Goal: Task Accomplishment & Management: Complete application form

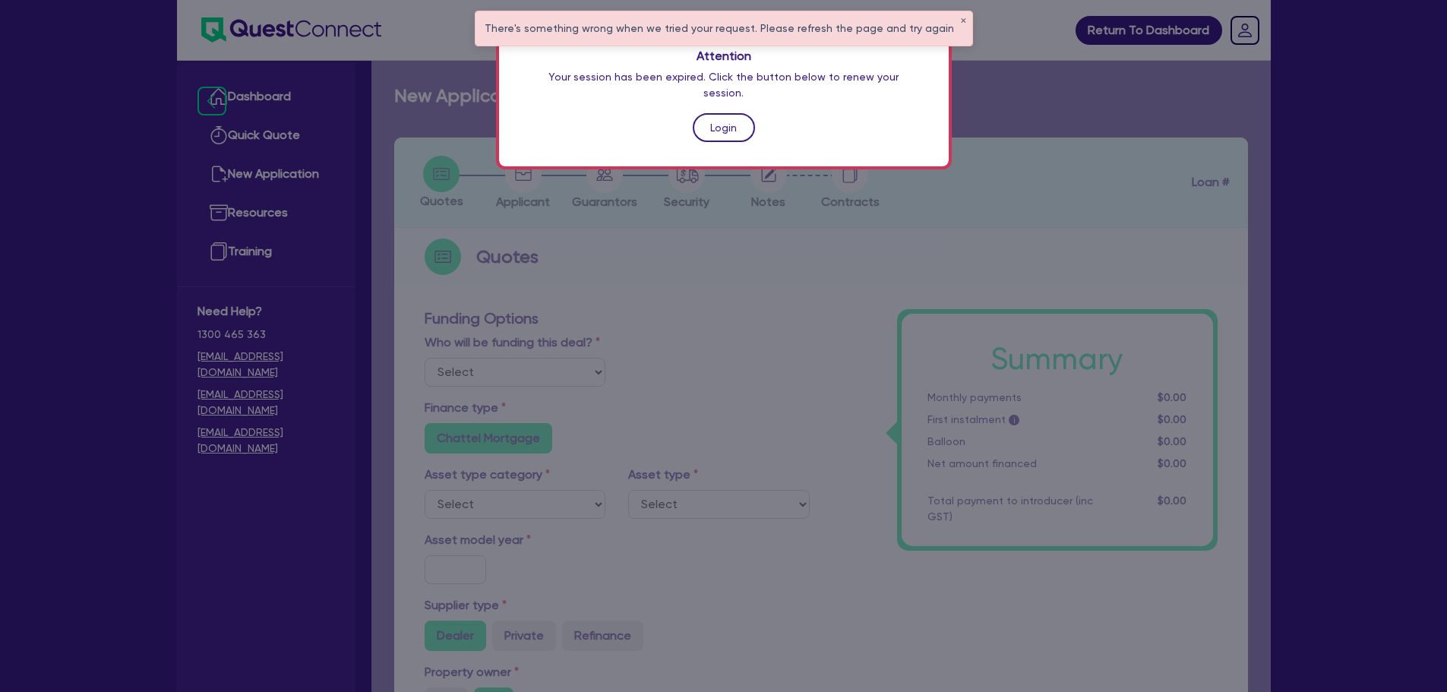
click at [731, 113] on link "Login" at bounding box center [724, 127] width 62 height 29
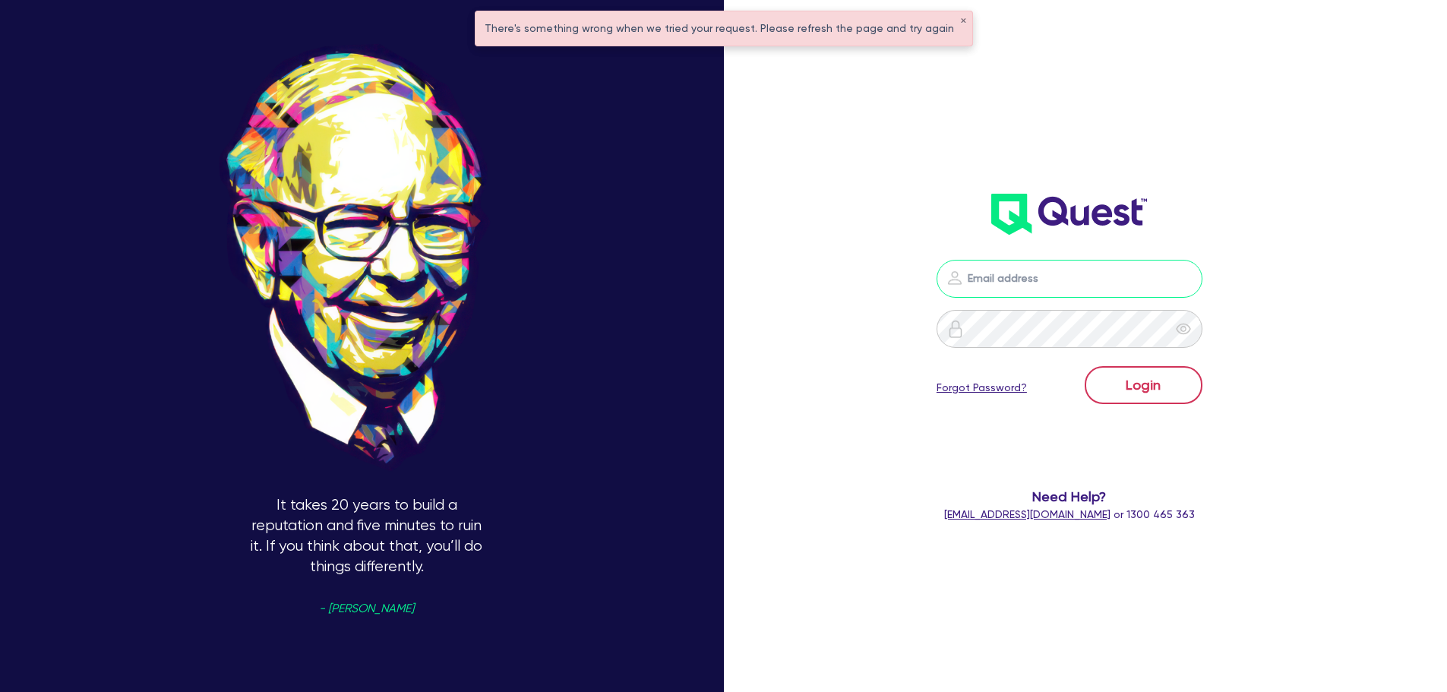
type input "jonah.faigen@quest.finance"
click at [1141, 375] on button "Login" at bounding box center [1144, 385] width 118 height 38
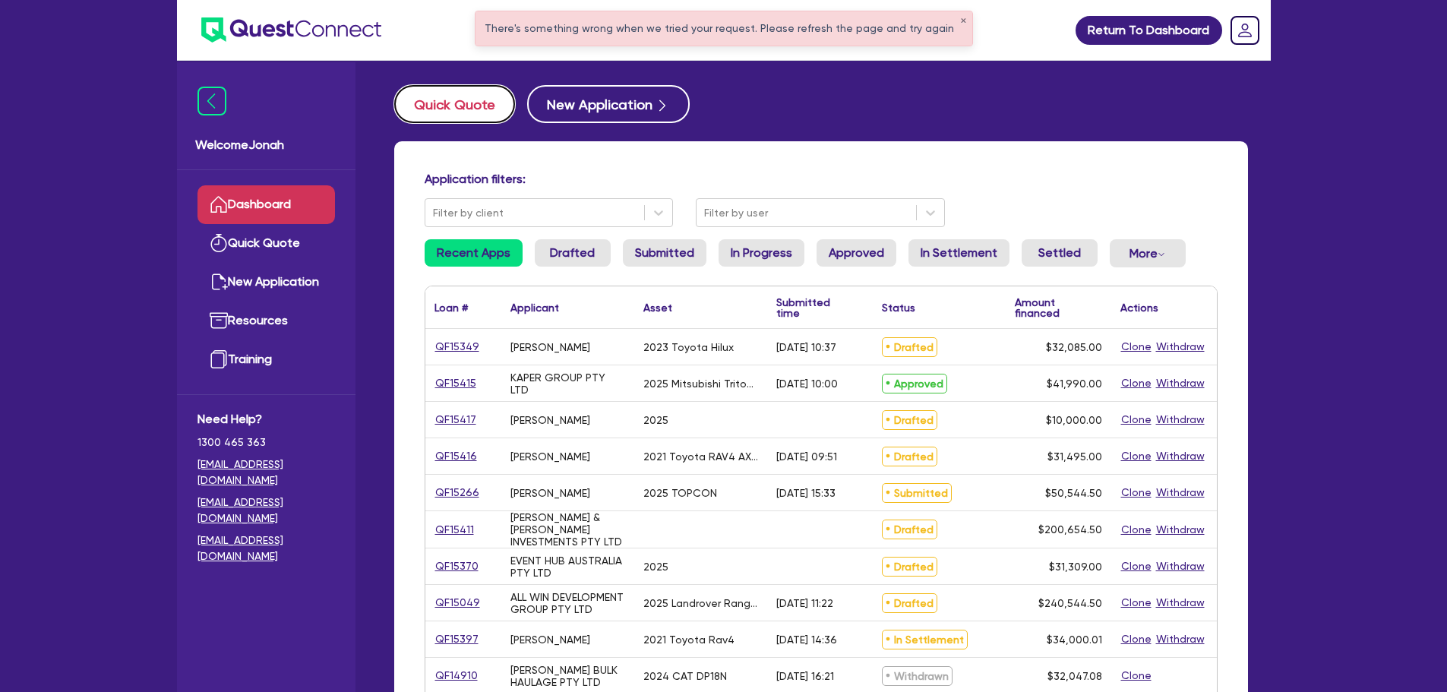
click at [430, 103] on button "Quick Quote" at bounding box center [454, 104] width 121 height 38
select select "Other"
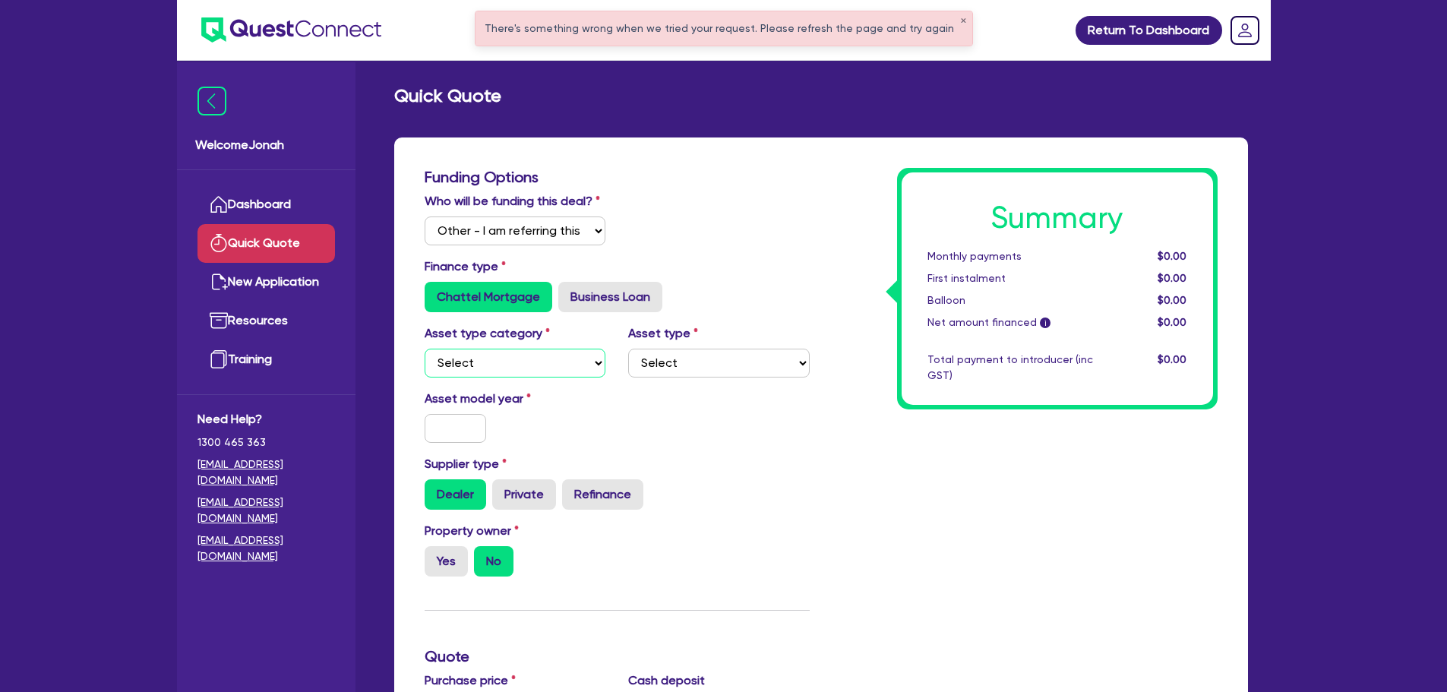
click at [507, 366] on select "Select Cars and light trucks Primary assets Secondary assets Tertiary assets" at bounding box center [516, 363] width 182 height 29
select select "PRIMARY_ASSETS"
click at [425, 349] on select "Select Cars and light trucks Primary assets Secondary assets Tertiary assets" at bounding box center [516, 363] width 182 height 29
click at [776, 365] on select "Select Heavy trucks over 4.5 tonne Trailers Bus and coaches Yellow goods and ex…" at bounding box center [719, 363] width 182 height 29
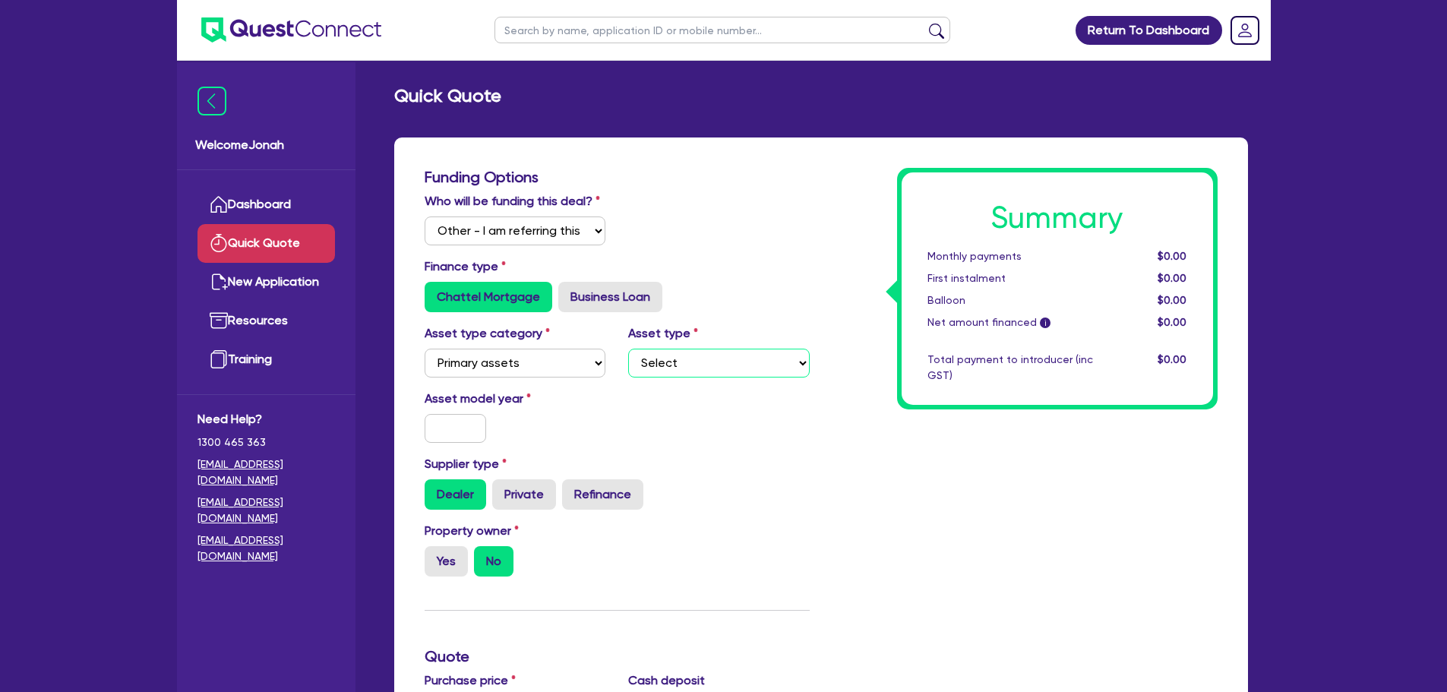
select select "YELLOW_GOODS_AND_EXCAVATORS"
click at [628, 349] on select "Select Heavy trucks over 4.5 tonne Trailers Bus and coaches Yellow goods and ex…" at bounding box center [719, 363] width 182 height 29
click at [479, 423] on input "text" at bounding box center [456, 428] width 62 height 29
type input "2015"
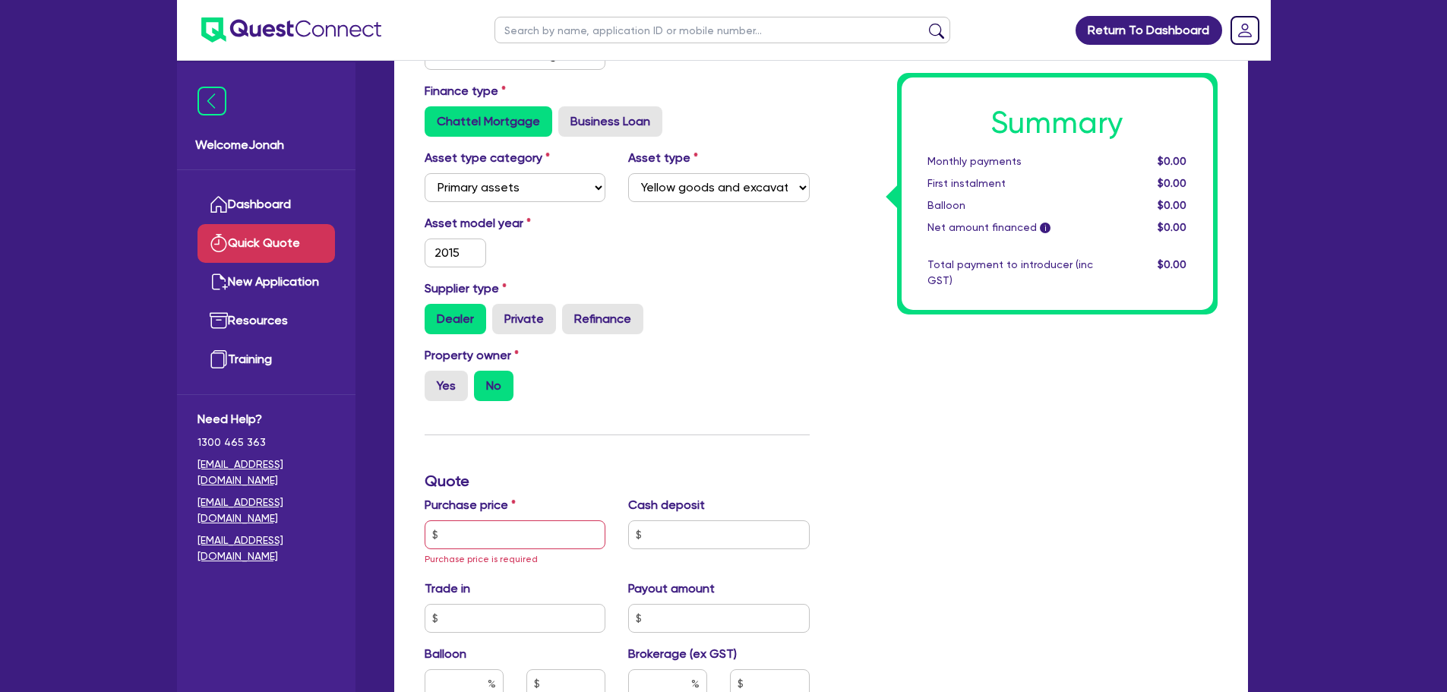
scroll to position [228, 0]
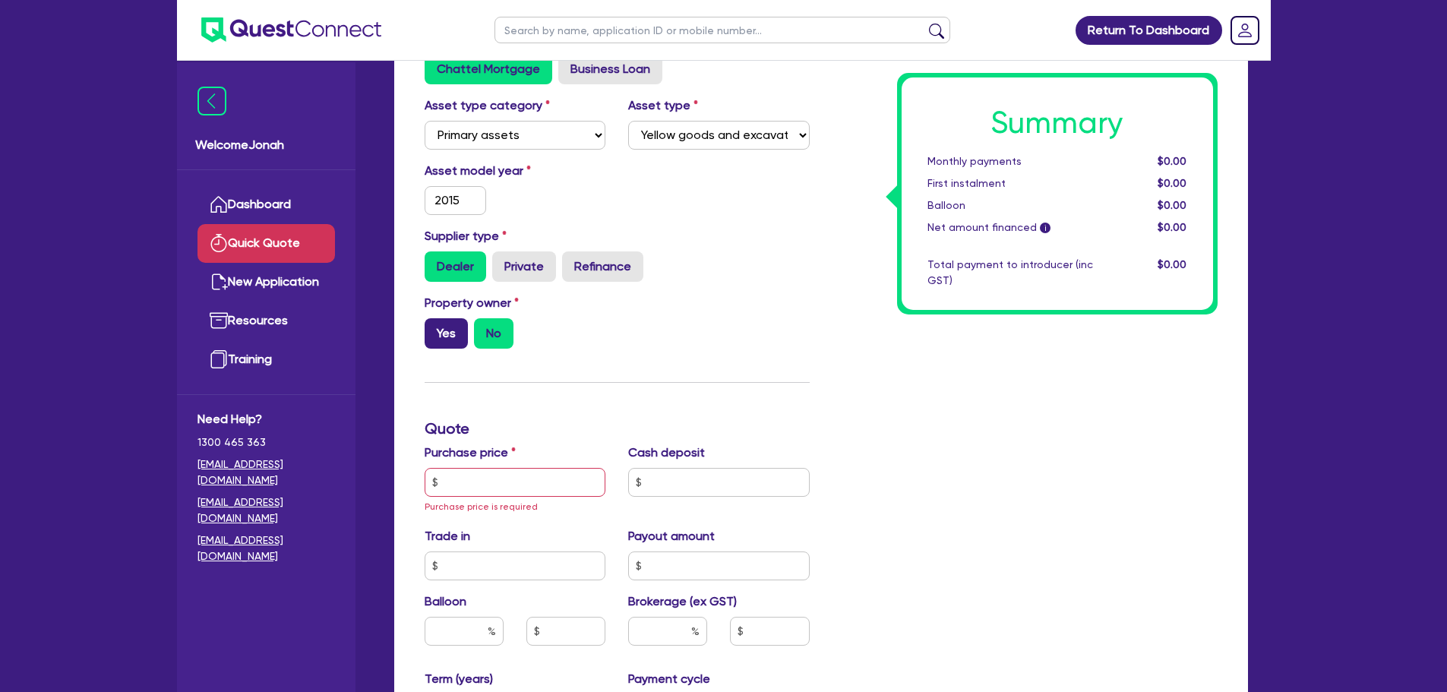
click at [444, 335] on label "Yes" at bounding box center [446, 333] width 43 height 30
click at [435, 328] on input "Yes" at bounding box center [430, 323] width 10 height 10
radio input "true"
click at [493, 495] on input "text" at bounding box center [516, 482] width 182 height 29
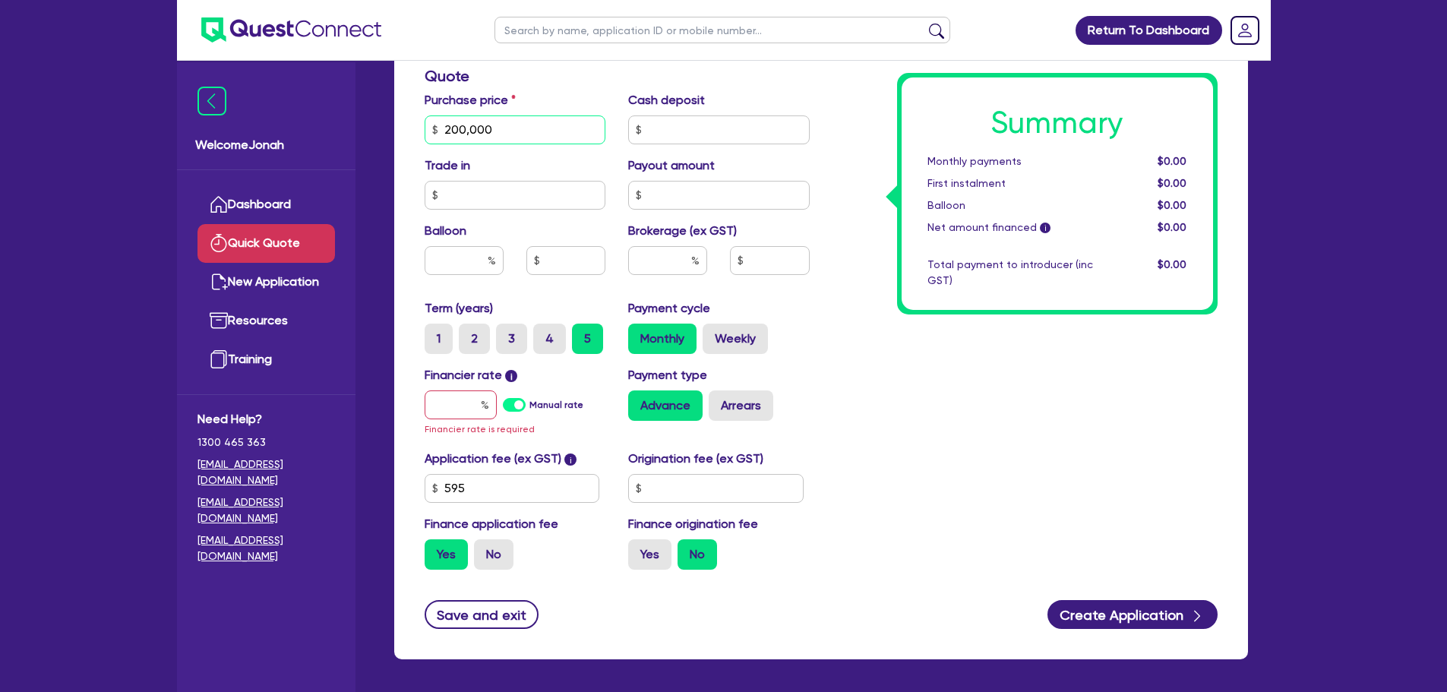
scroll to position [608, 0]
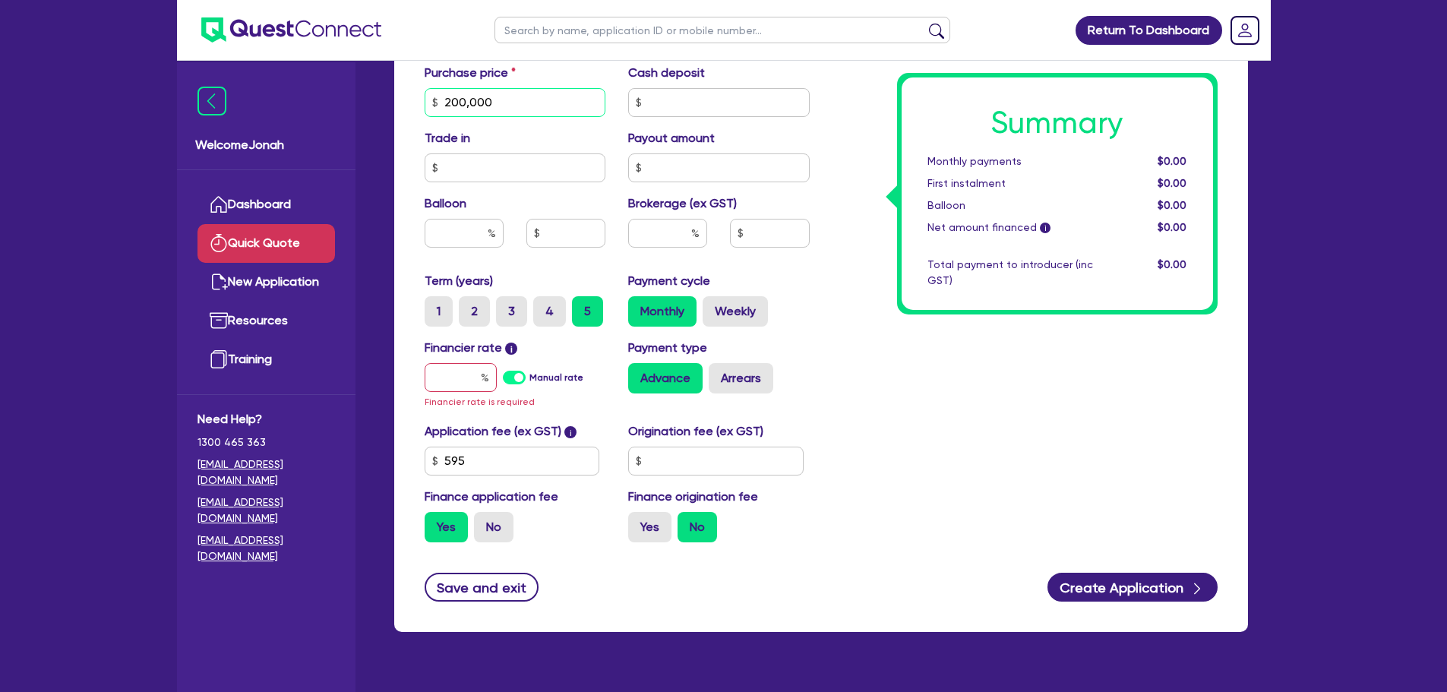
type input "200,000"
click at [448, 373] on input "text" at bounding box center [461, 377] width 72 height 29
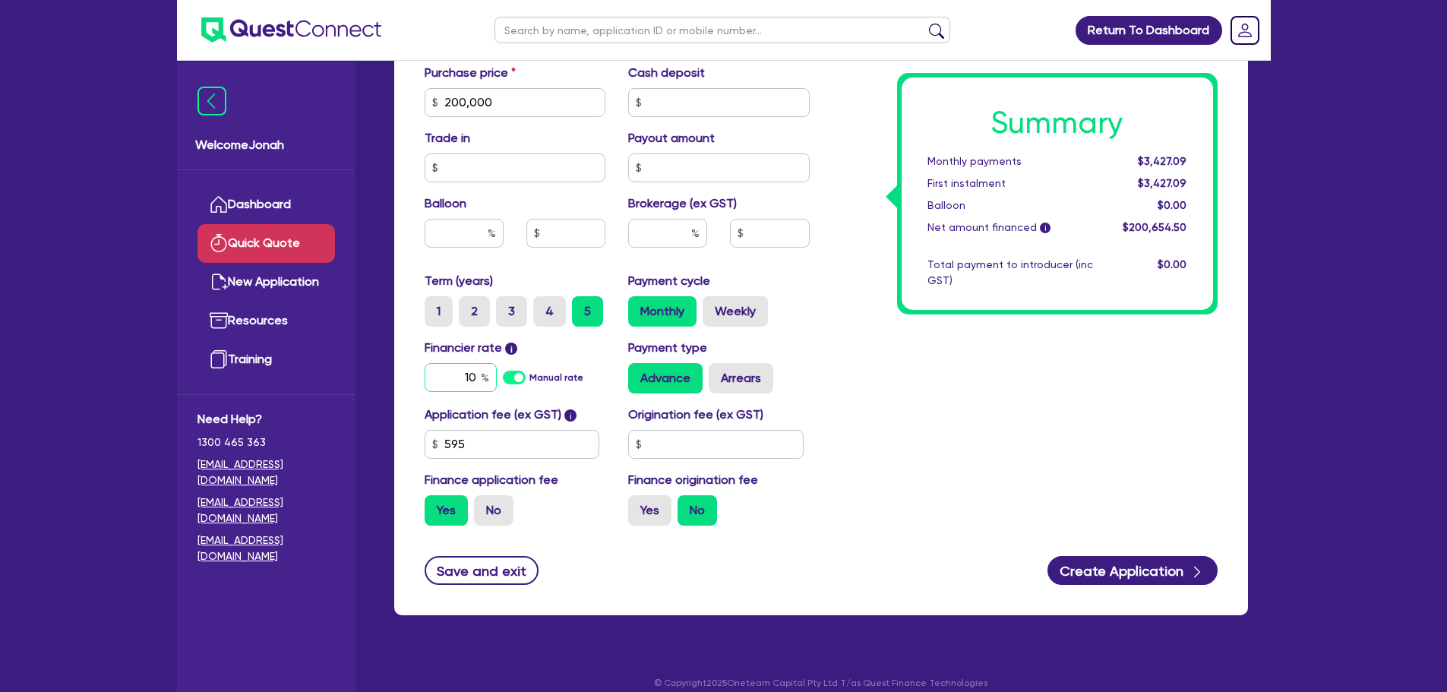
type input "10"
click at [937, 365] on div "Summary Monthly payments $3,427.09 First instalment $3,427.09 Balloon $0.00 Net…" at bounding box center [1025, 49] width 408 height 978
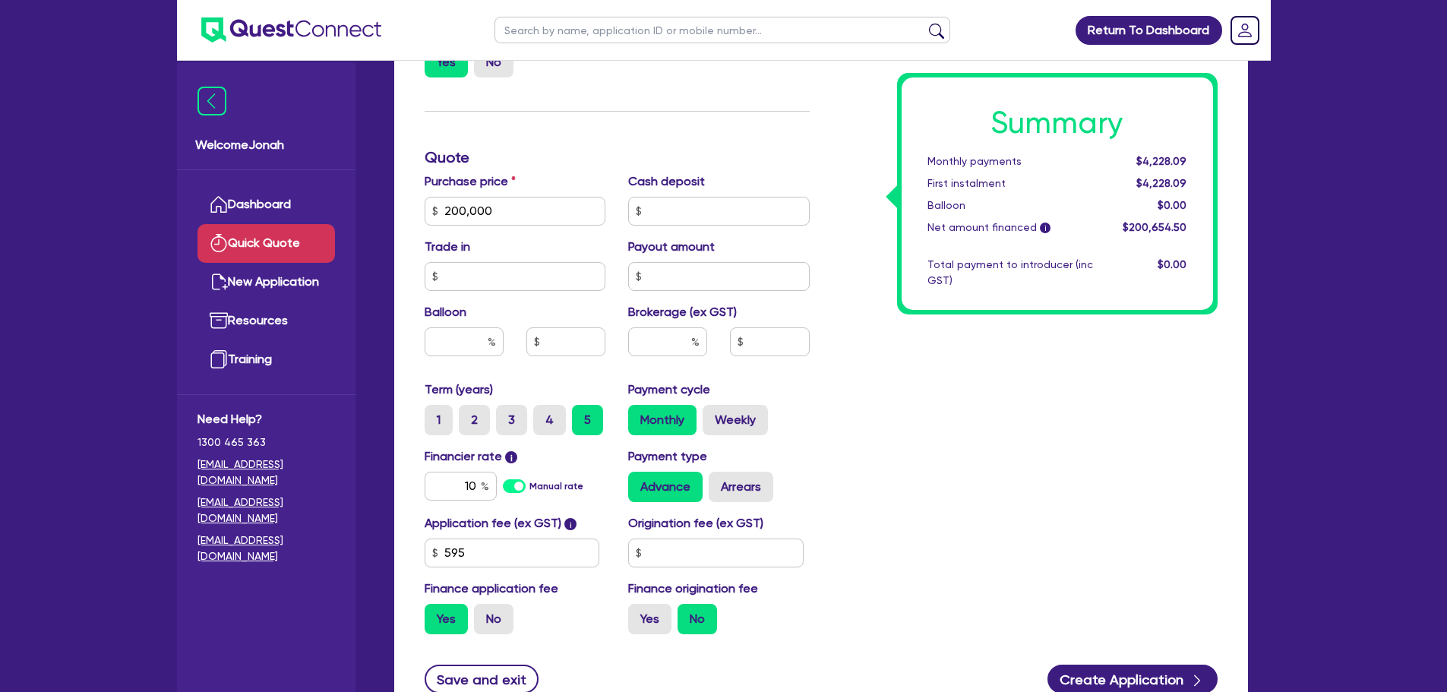
scroll to position [456, 0]
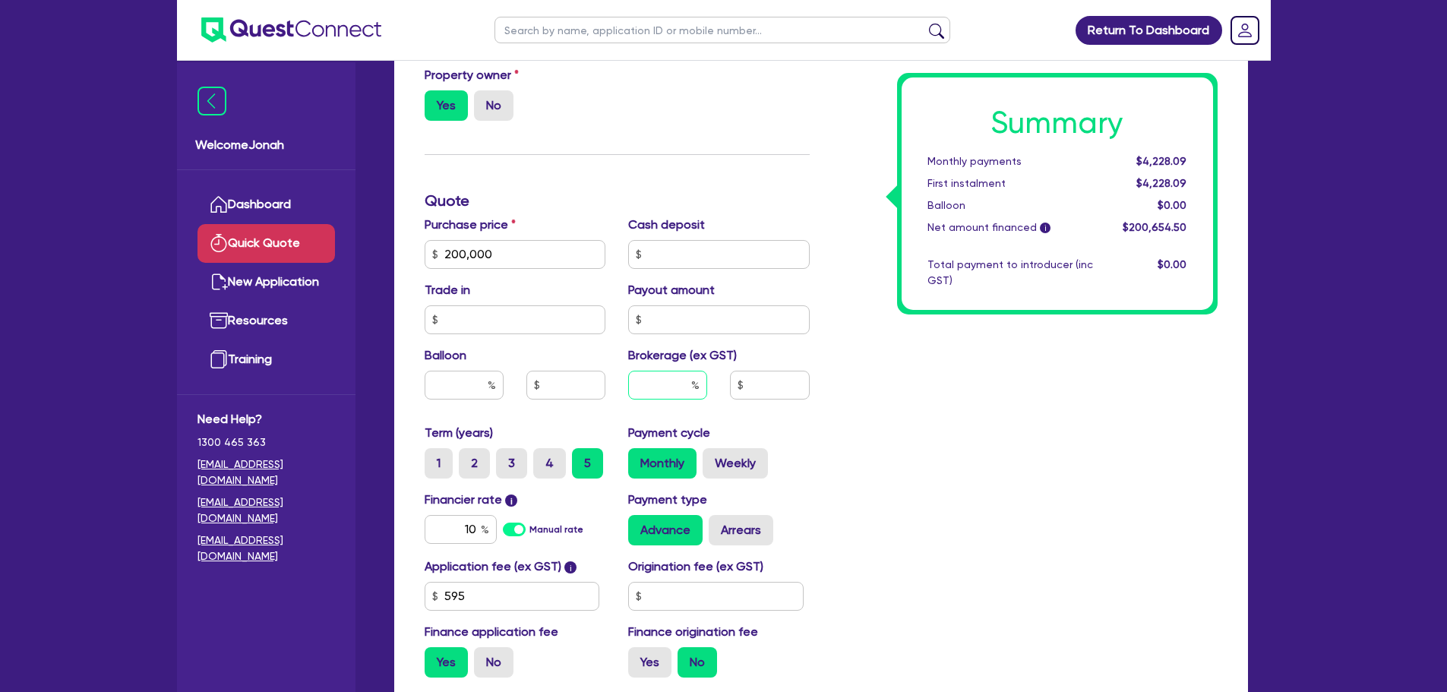
click at [650, 384] on input "text" at bounding box center [667, 385] width 79 height 29
type input "4"
type input "8,026.18"
click at [940, 424] on div "Summary Monthly payments $4,228.09 First instalment $4,228.09 Balloon $0.00 Net…" at bounding box center [1025, 201] width 408 height 978
click at [974, 410] on div "Summary Monthly payments $4,414.12 First instalment $4,414.12 Balloon $0.00 Net…" at bounding box center [1025, 201] width 408 height 978
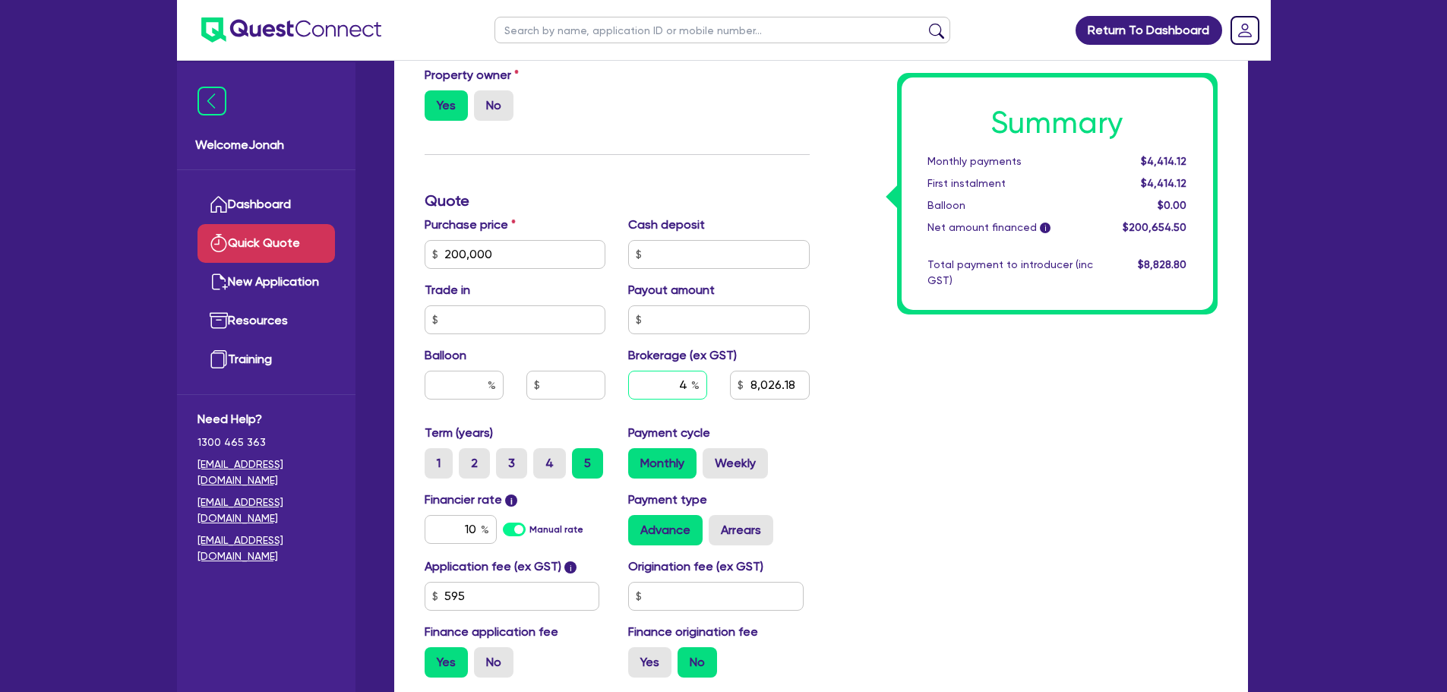
drag, startPoint x: 691, startPoint y: 385, endPoint x: 681, endPoint y: 384, distance: 9.9
click at [681, 384] on input "4" at bounding box center [667, 385] width 79 height 29
type input "3"
type input "8,026.18"
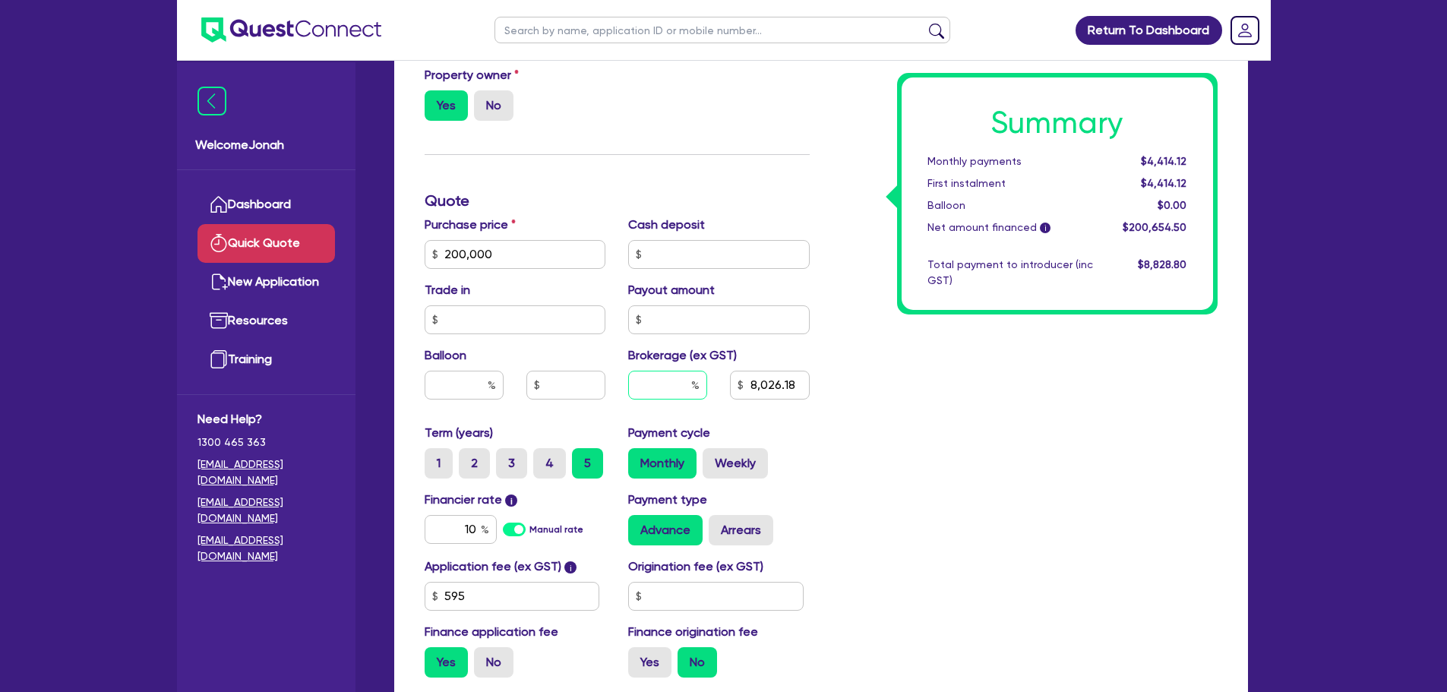
type input "2"
type input "8,026.18"
type input "2"
type input "4,013.09"
click at [985, 412] on div "Summary Monthly payments $4,414.12 First instalment $4,414.12 Balloon $0.00 Net…" at bounding box center [1025, 201] width 408 height 978
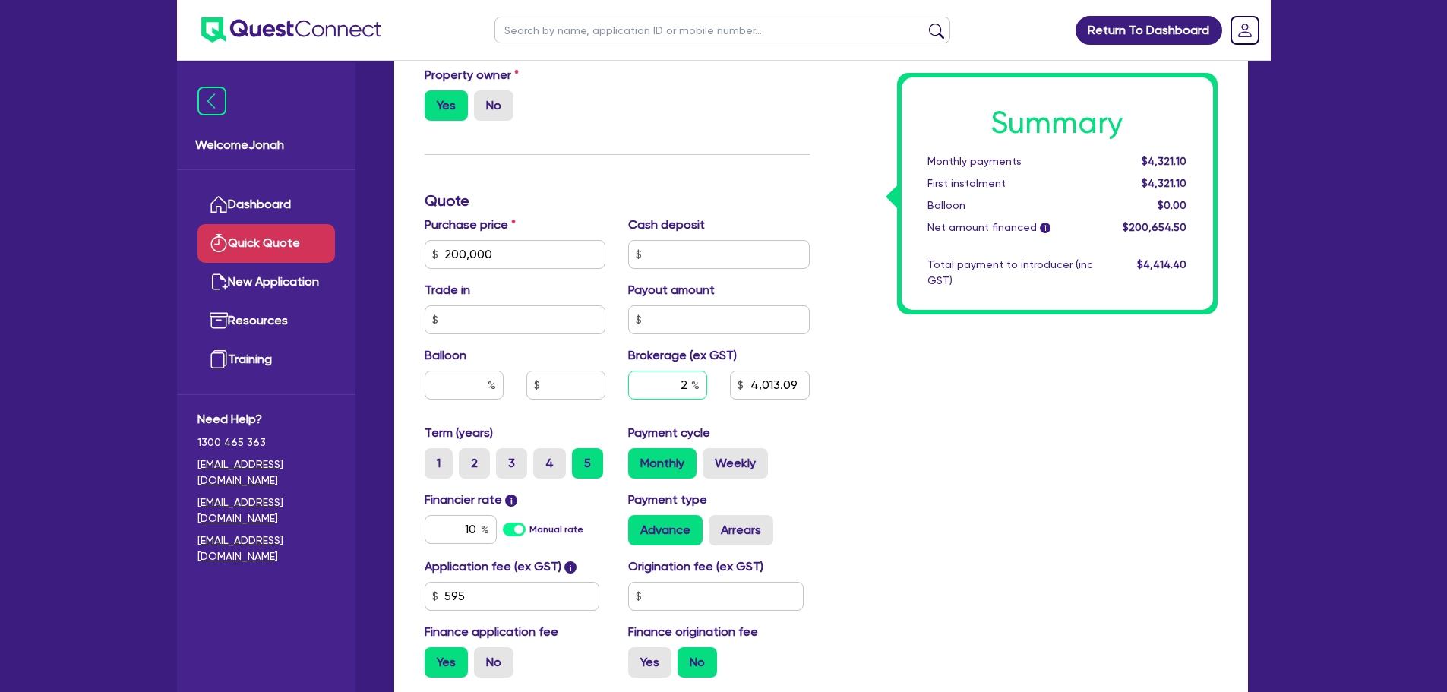
click at [687, 378] on input "2" at bounding box center [667, 385] width 79 height 29
type input "4,013.09"
type input "3"
type input "4,013.09"
type input "3"
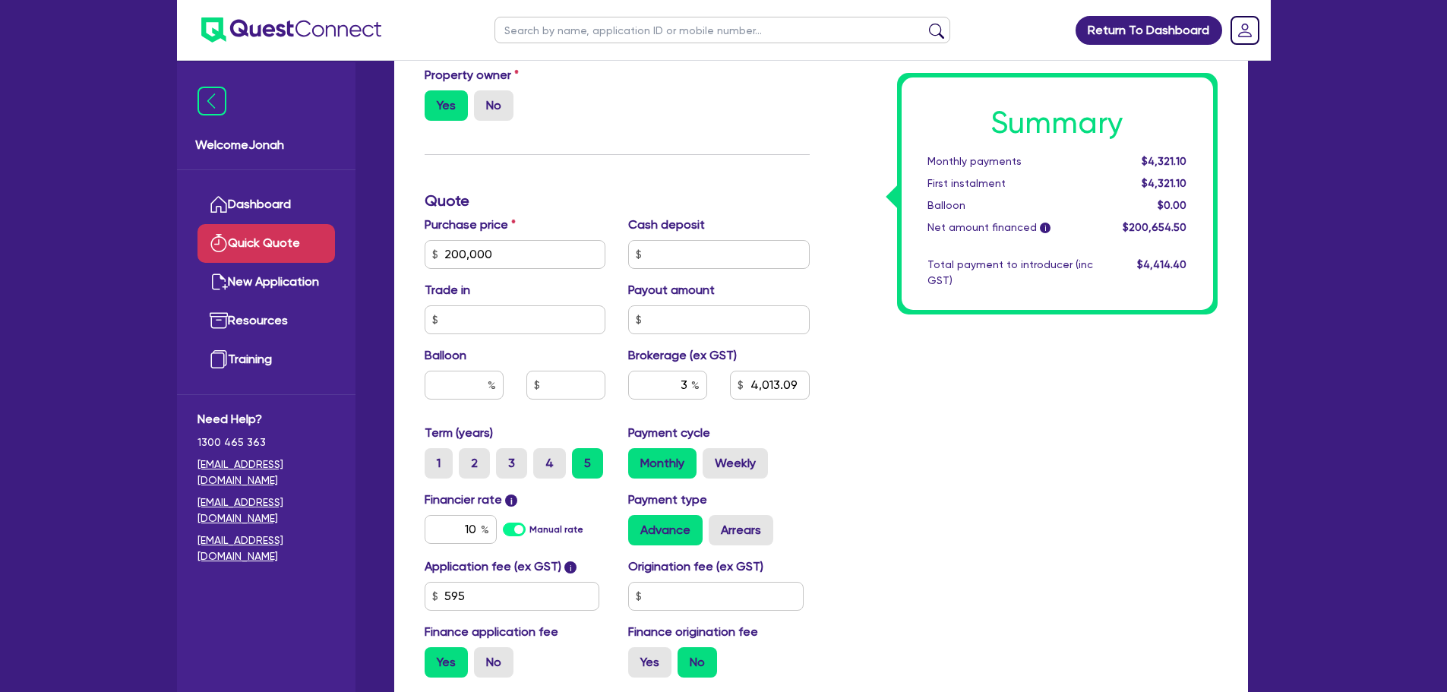
click at [931, 387] on div "Summary Monthly payments $4,321.10 First instalment $4,321.10 Balloon $0.00 Net…" at bounding box center [1025, 201] width 408 height 978
type input "6,019.64"
click at [686, 387] on input "3" at bounding box center [667, 385] width 79 height 29
type input "6,019.64"
type input "2"
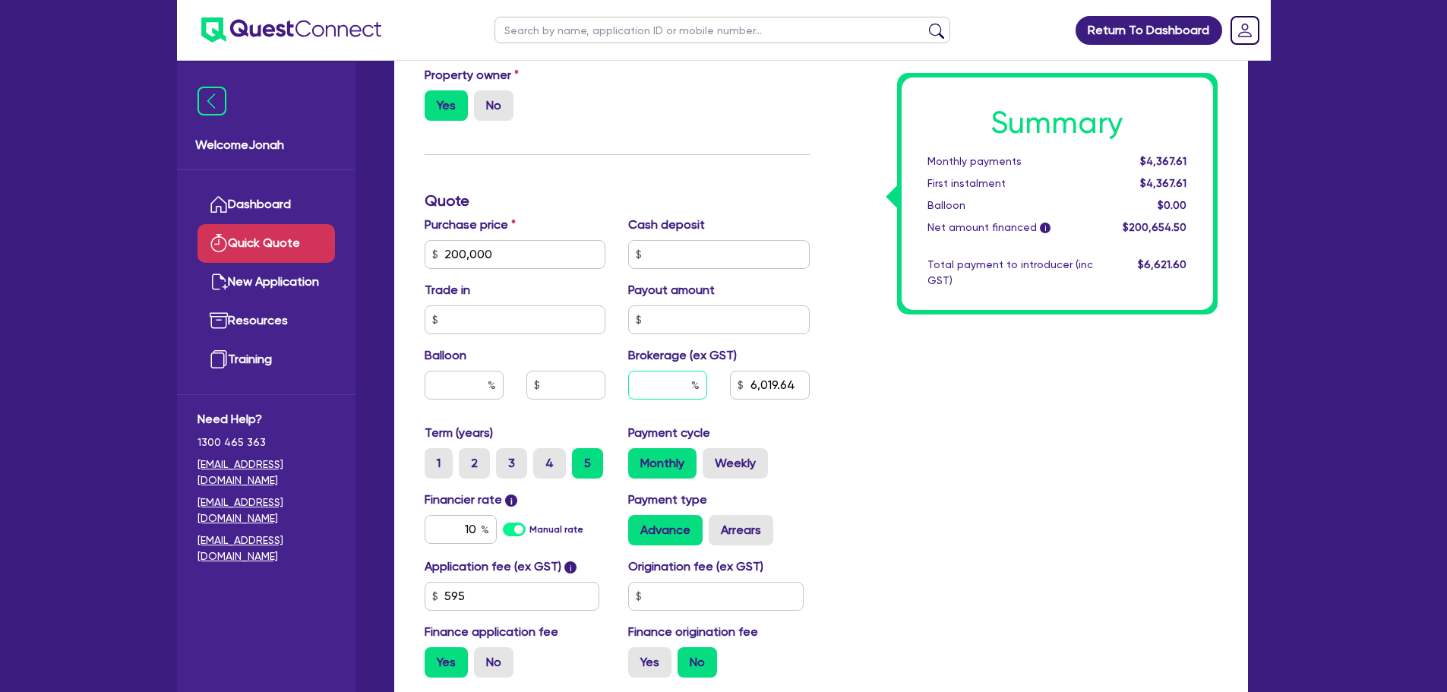
type input "6,019.64"
type input "2"
type input "4,013.09"
click at [893, 356] on div "Summary Monthly payments $4,367.61 First instalment $4,367.61 Balloon $0.00 Net…" at bounding box center [1025, 201] width 408 height 978
click at [682, 378] on input "2" at bounding box center [667, 385] width 79 height 29
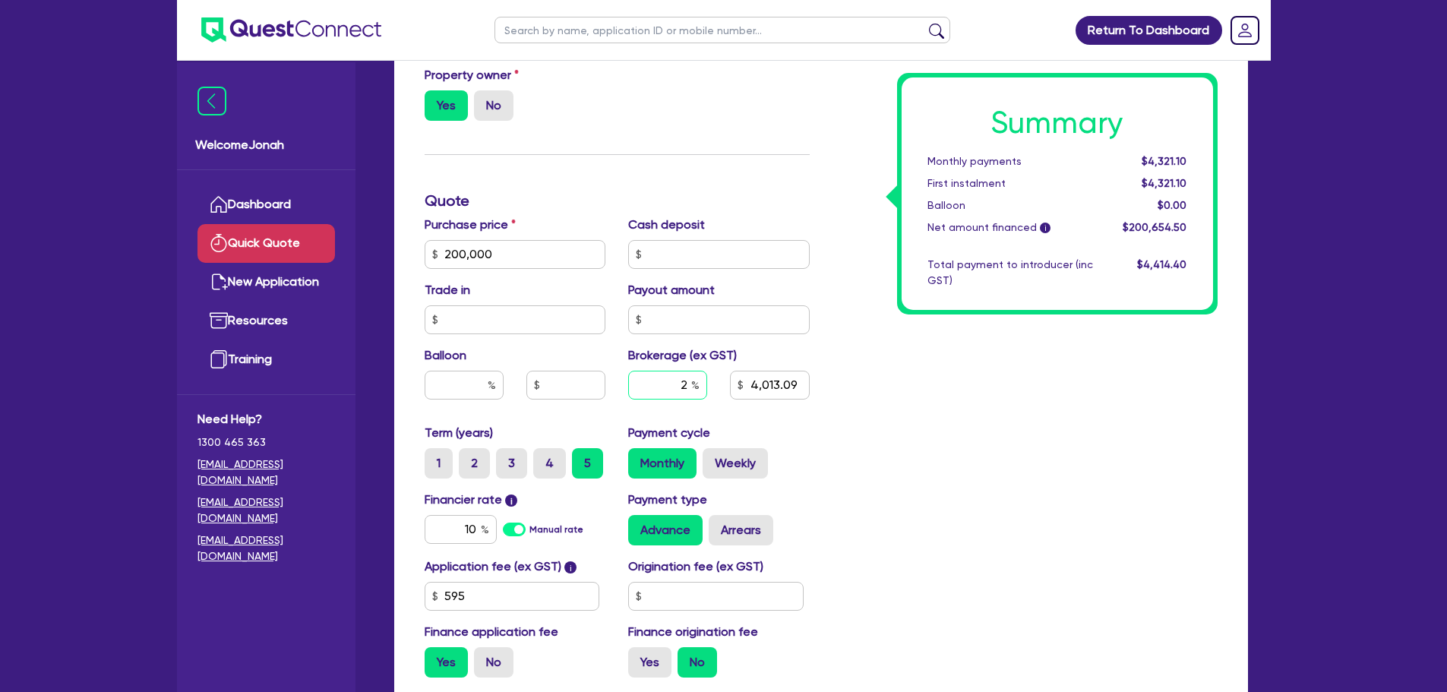
drag, startPoint x: 678, startPoint y: 384, endPoint x: 691, endPoint y: 387, distance: 13.5
click at [691, 387] on input "2" at bounding box center [667, 385] width 79 height 29
type input "3"
type input "4,013.09"
type input "3"
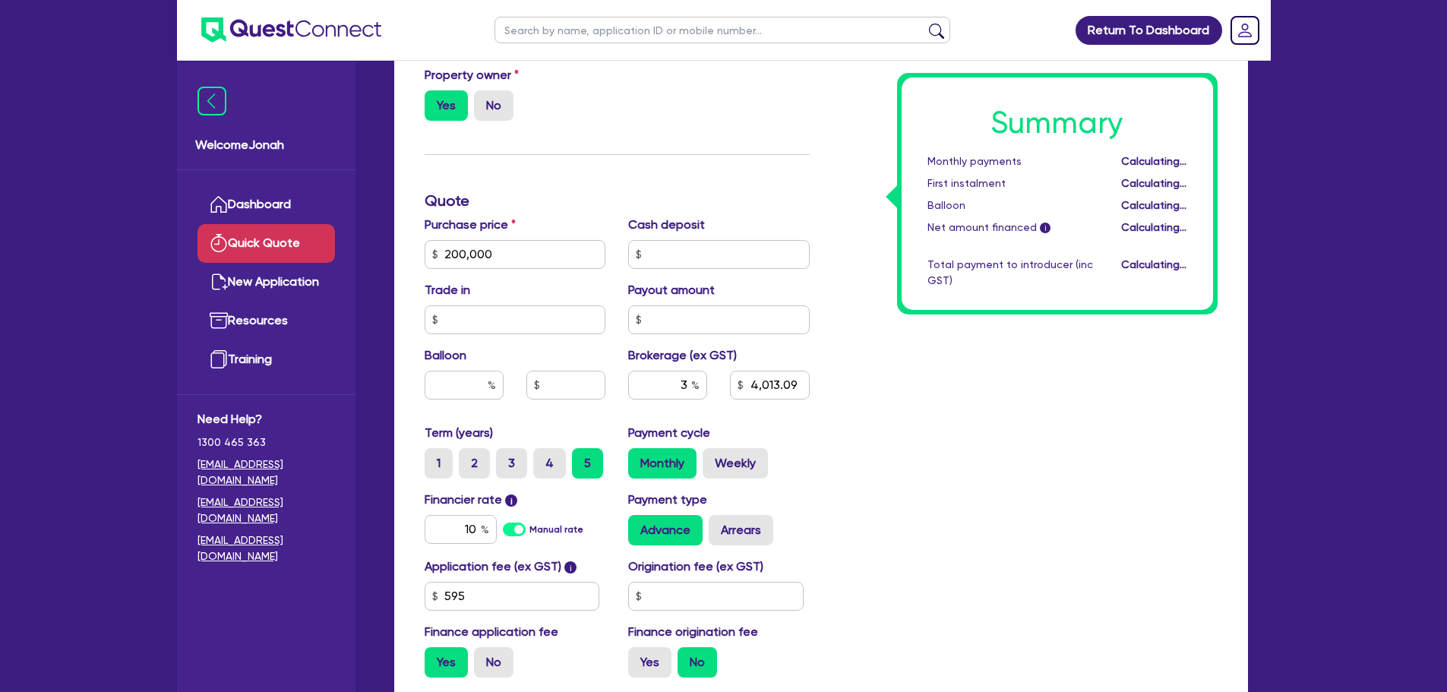
click at [1040, 455] on div "Summary Monthly payments Calculating... First instalment Calculating... Balloon…" at bounding box center [1025, 201] width 408 height 978
type input "6,019.64"
click at [685, 383] on input "3" at bounding box center [667, 385] width 79 height 29
type input "6,019.64"
type input "2"
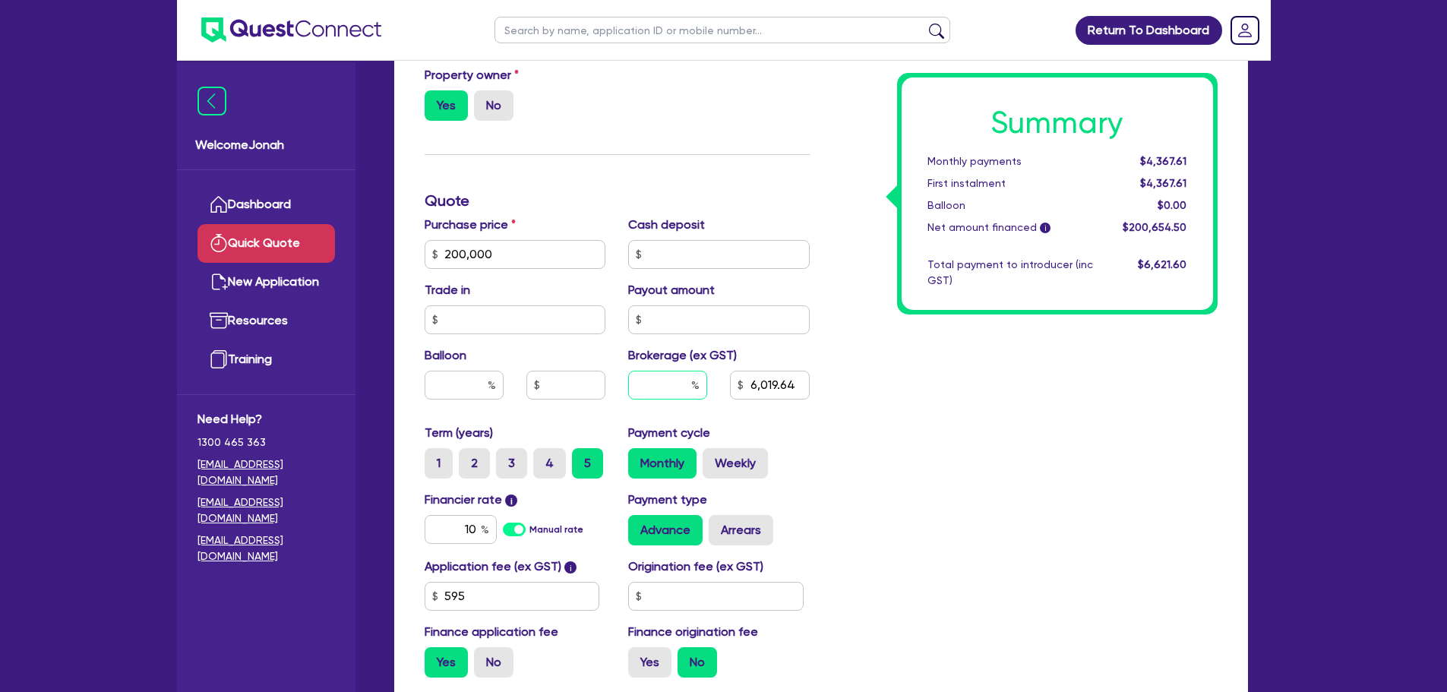
type input "6,019.64"
type input "2"
click at [901, 416] on div "Summary Monthly payments $4,367.61 First instalment $4,367.61 Balloon $0.00 Net…" at bounding box center [1025, 201] width 408 height 978
click at [473, 530] on input "10" at bounding box center [461, 529] width 72 height 29
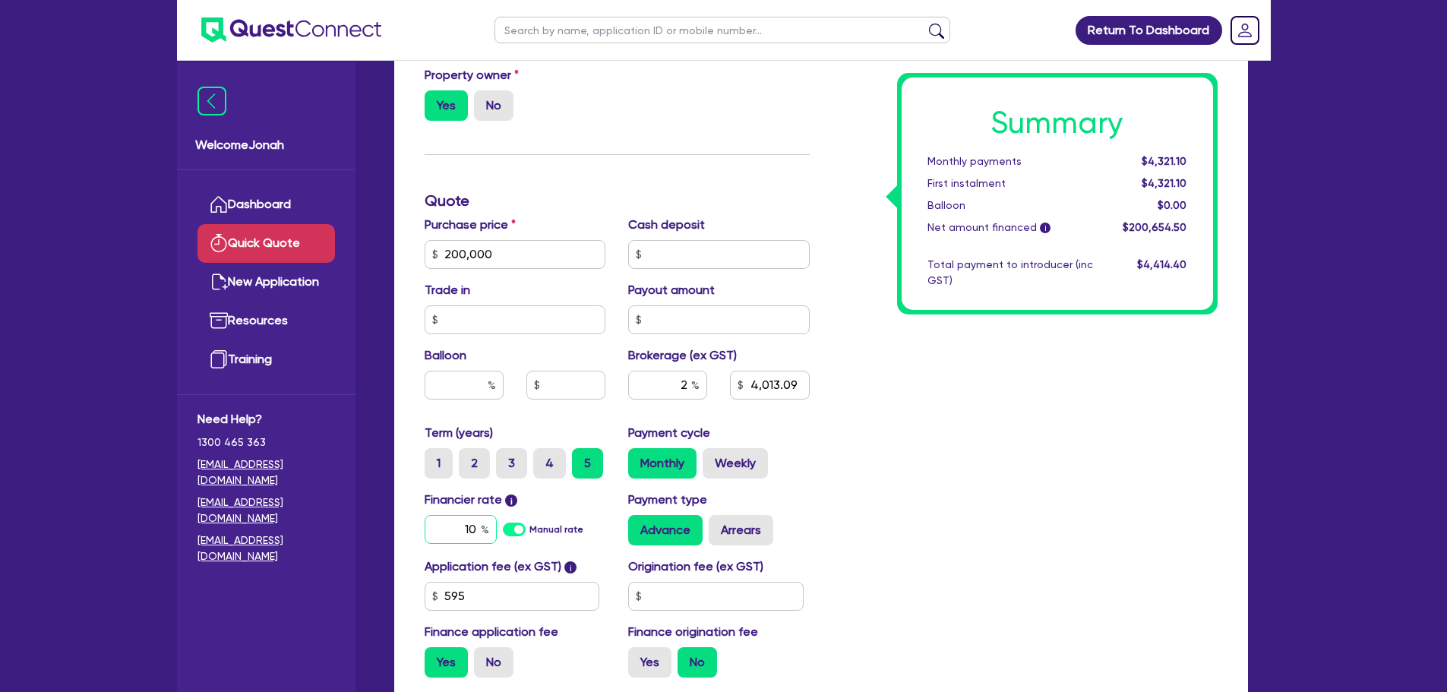
drag, startPoint x: 473, startPoint y: 530, endPoint x: 458, endPoint y: 530, distance: 15.2
click at [458, 530] on input "10" at bounding box center [461, 529] width 72 height 29
click at [990, 454] on div "Summary Monthly payments $4,321.10 First instalment $4,321.10 Balloon $0.00 Net…" at bounding box center [1025, 201] width 408 height 978
drag, startPoint x: 481, startPoint y: 520, endPoint x: 464, endPoint y: 523, distance: 17.0
click at [465, 523] on input "10" at bounding box center [461, 529] width 72 height 29
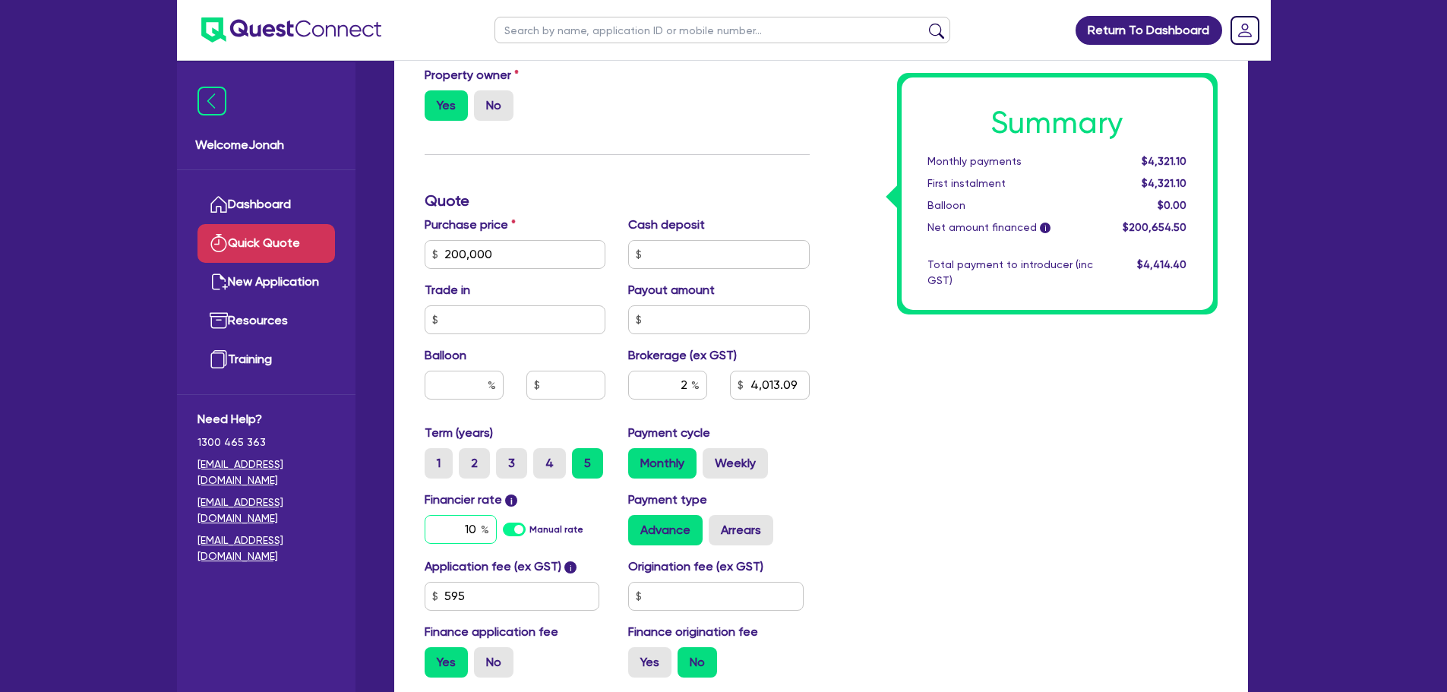
type input "4,013.09"
type input "8"
type input "4,013.09"
click at [942, 444] on div "Summary Monthly payments Calculating... First instalment Calculating... Balloon…" at bounding box center [1025, 201] width 408 height 978
click at [470, 392] on input "text" at bounding box center [464, 385] width 79 height 29
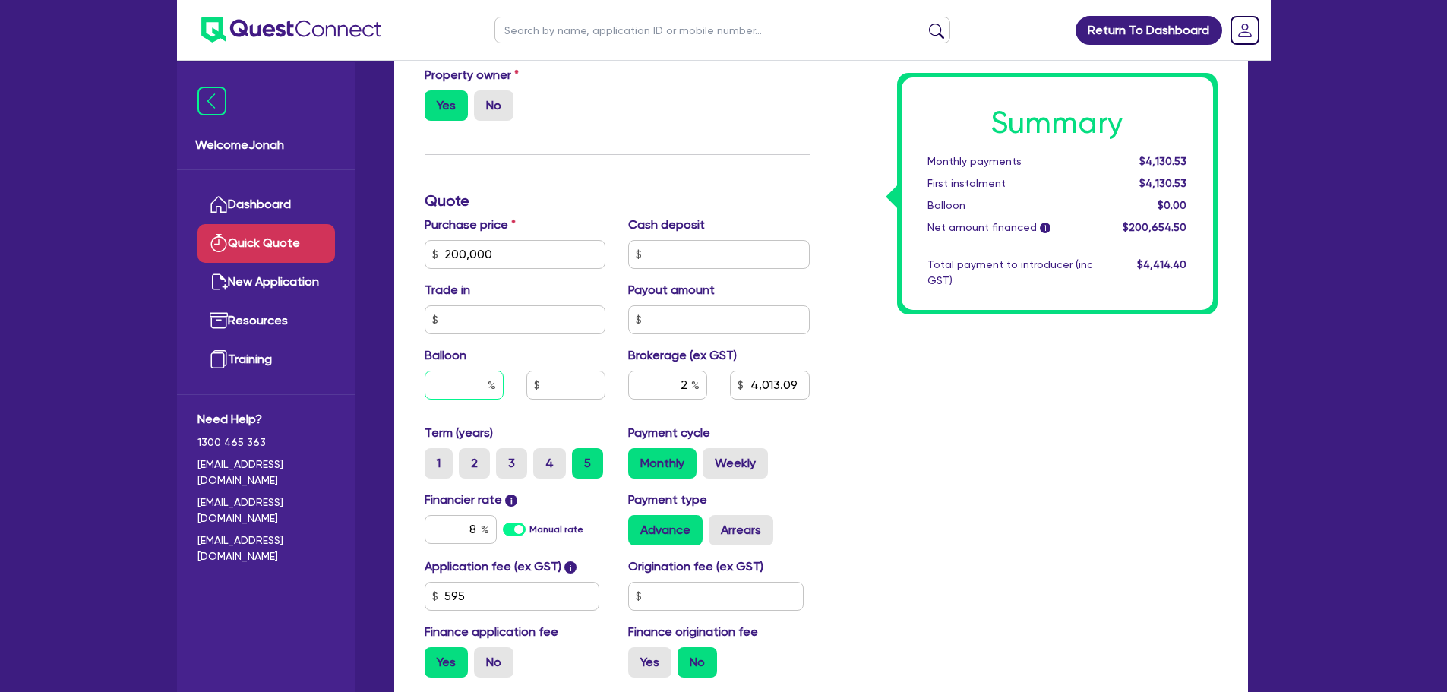
type input "3"
type input "4,013.09"
type input "30"
type input "4,013.09"
type input "30"
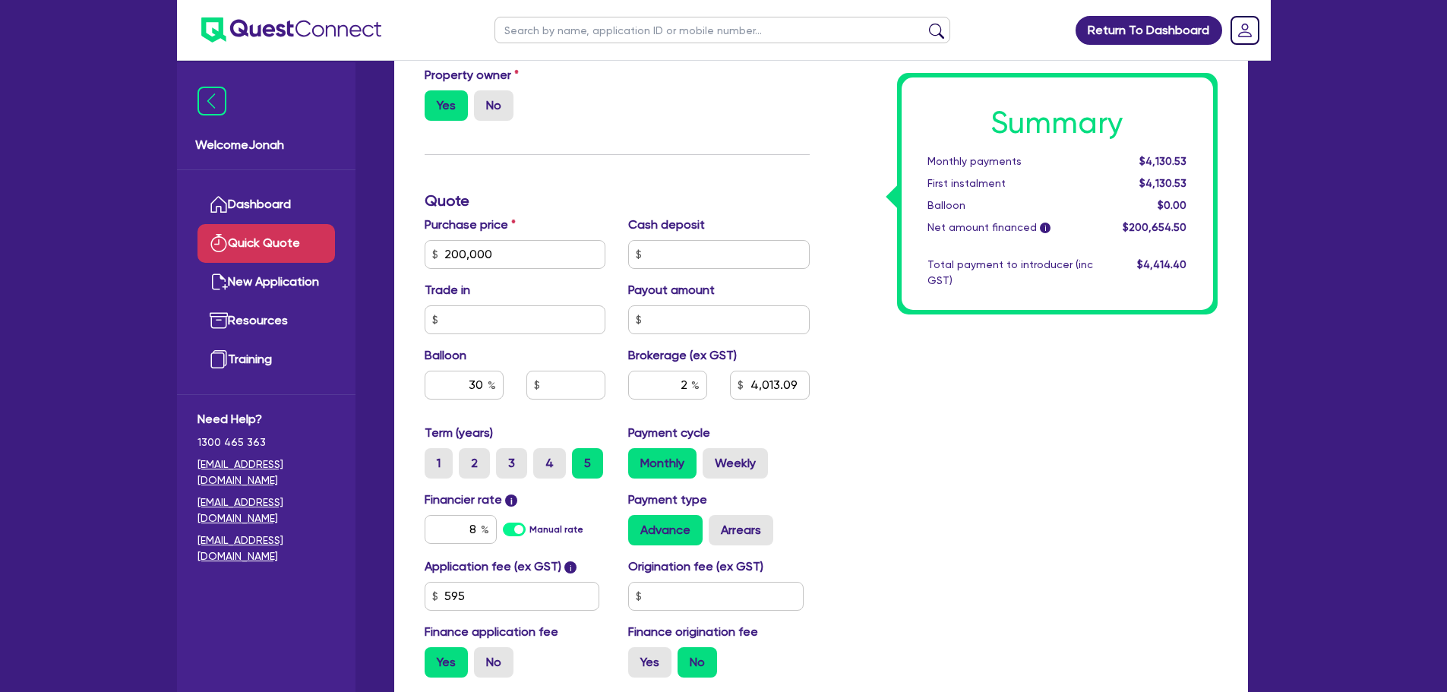
type input "4,013.09"
type input "60,000"
type input "4,013.09"
click at [1021, 454] on div "Summary Monthly payments Calculating... First instalment Calculating... Balloon…" at bounding box center [1025, 201] width 408 height 978
drag, startPoint x: 678, startPoint y: 387, endPoint x: 691, endPoint y: 384, distance: 13.1
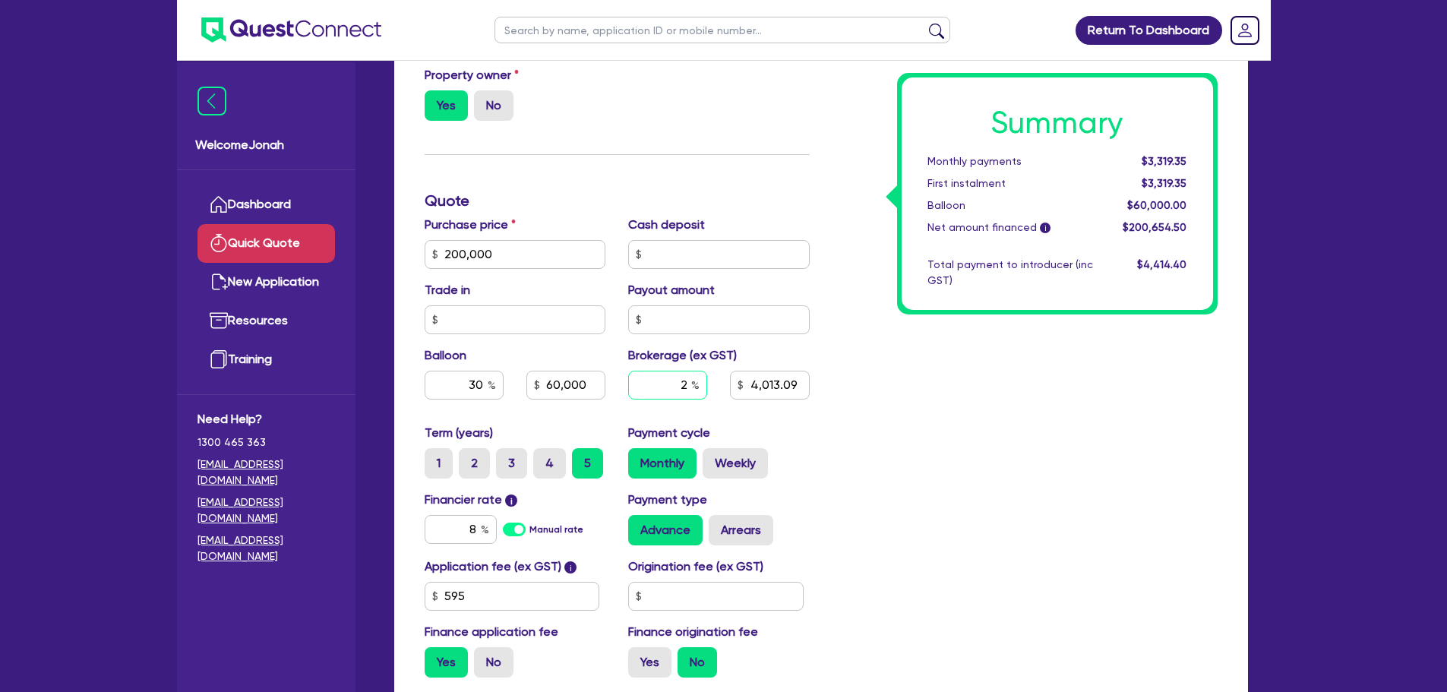
click at [691, 384] on input "2" at bounding box center [667, 385] width 79 height 29
type input "60,000"
type input "4,013.09"
type input "60,000"
type input "3"
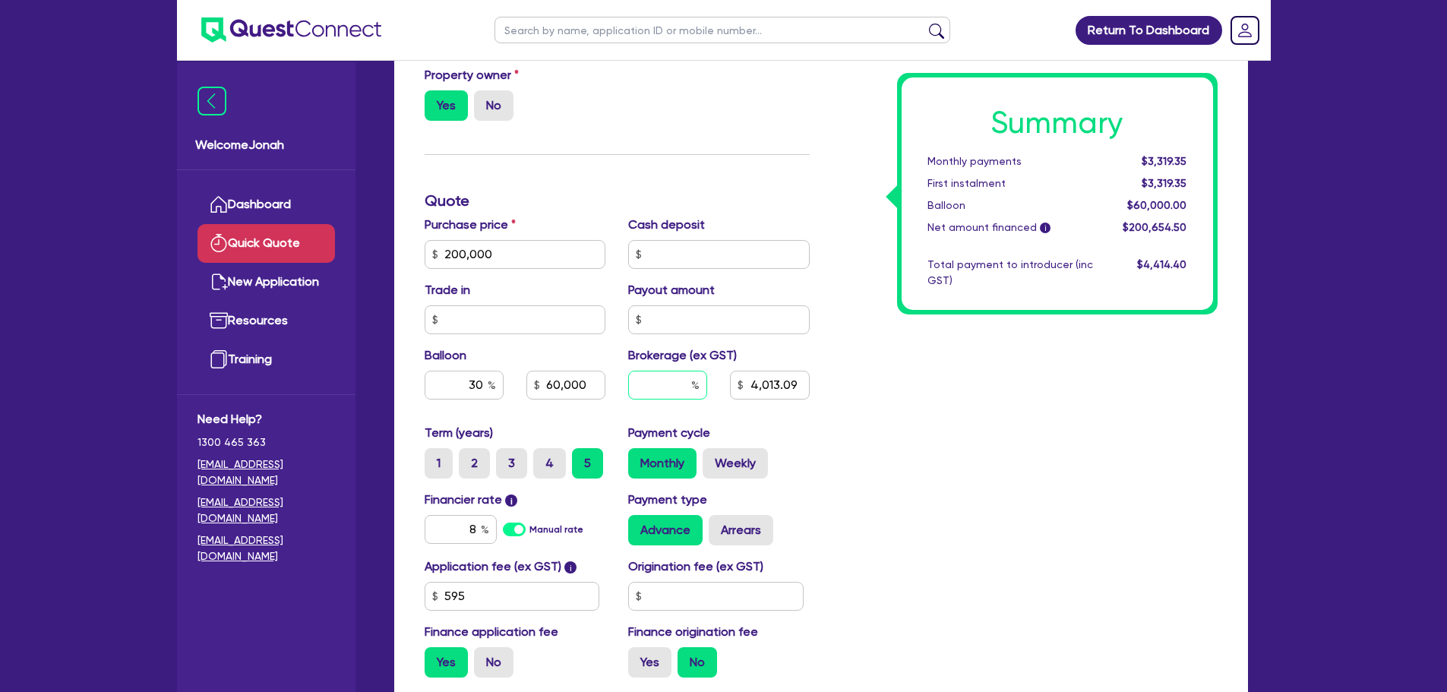
type input "4,013.09"
type input "3"
type input "60,000"
type input "4,013.09"
click at [901, 395] on div "Summary Monthly payments Calculating... First instalment Calculating... Balloon…" at bounding box center [1025, 201] width 408 height 978
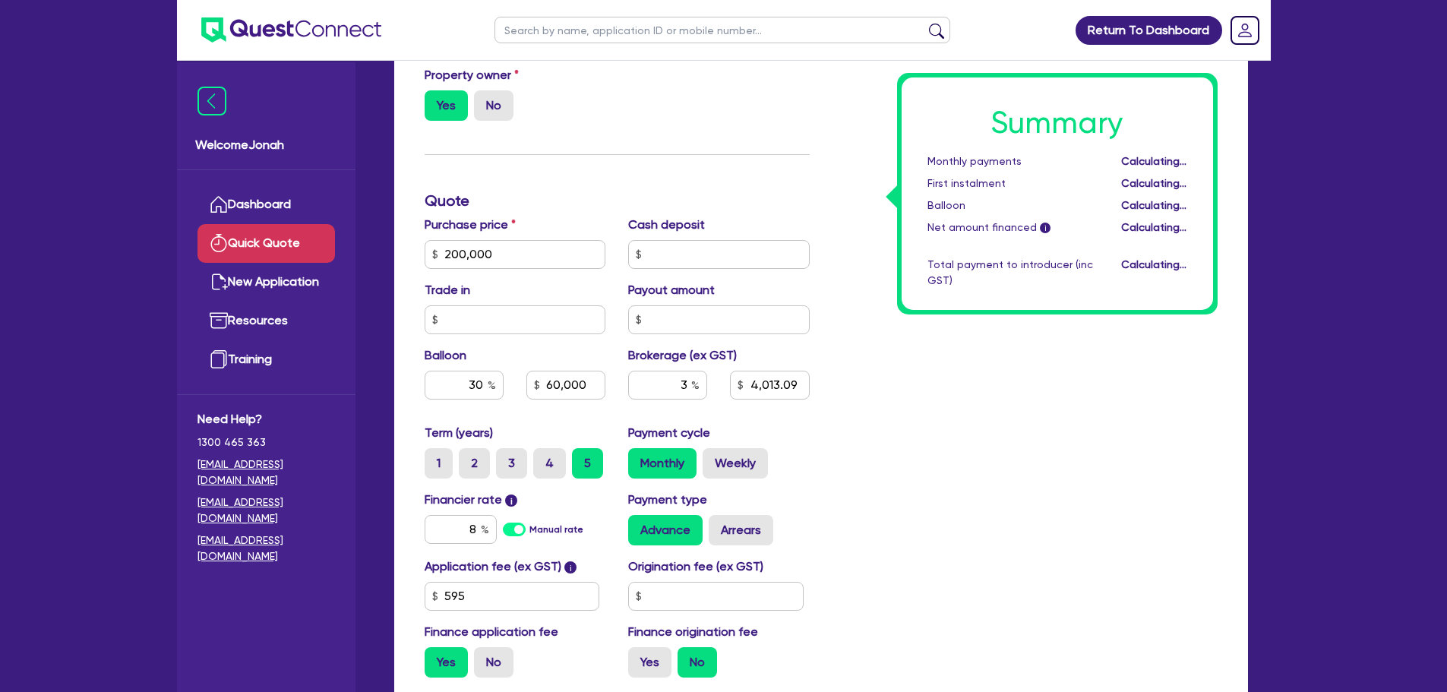
type input "60,000"
type input "6,019.64"
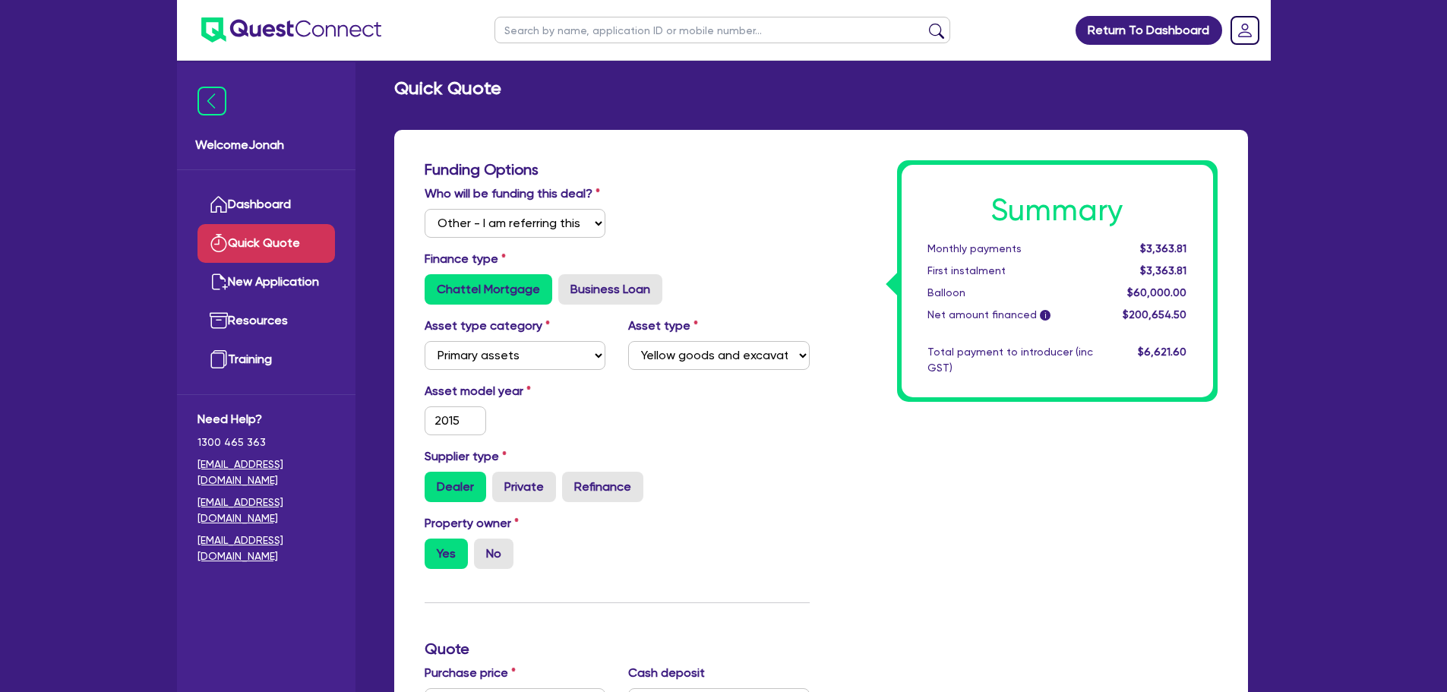
scroll to position [0, 0]
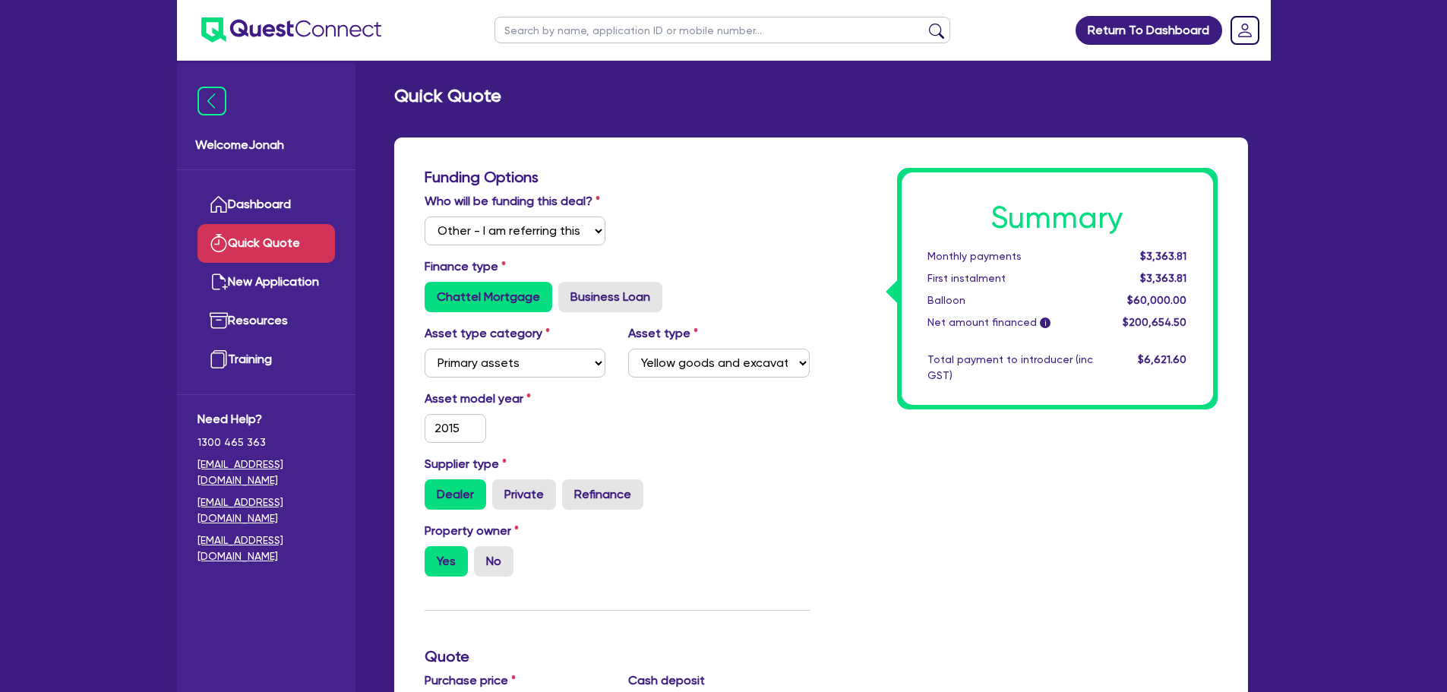
click at [534, 17] on input "text" at bounding box center [723, 30] width 456 height 27
paste input "shaynecamilleri7@gmail.com"
type input "shaynecamilleri7@gmail.com"
click at [934, 33] on button "submit" at bounding box center [937, 33] width 24 height 21
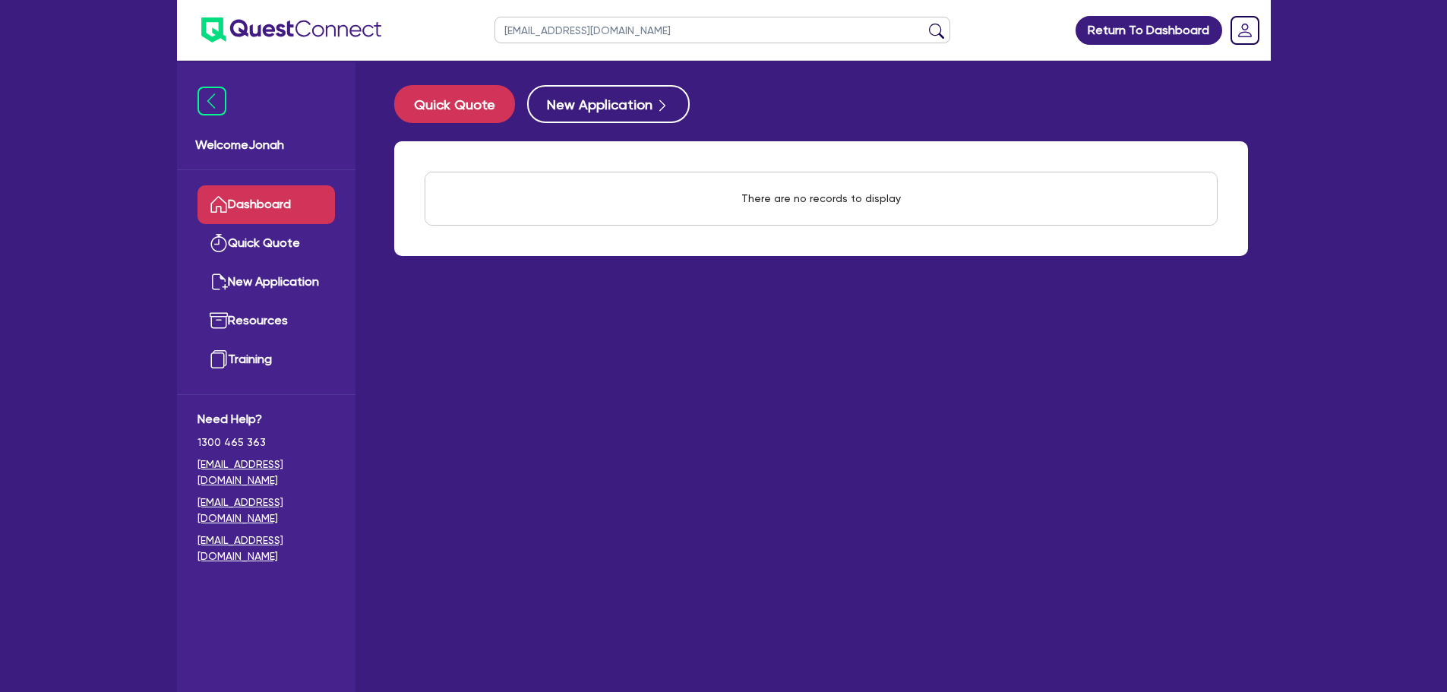
click at [591, 30] on input "shaynecamilleri7@gmail.com" at bounding box center [723, 30] width 456 height 27
type input "Camilleri"
click at [937, 29] on button "submit" at bounding box center [937, 33] width 24 height 21
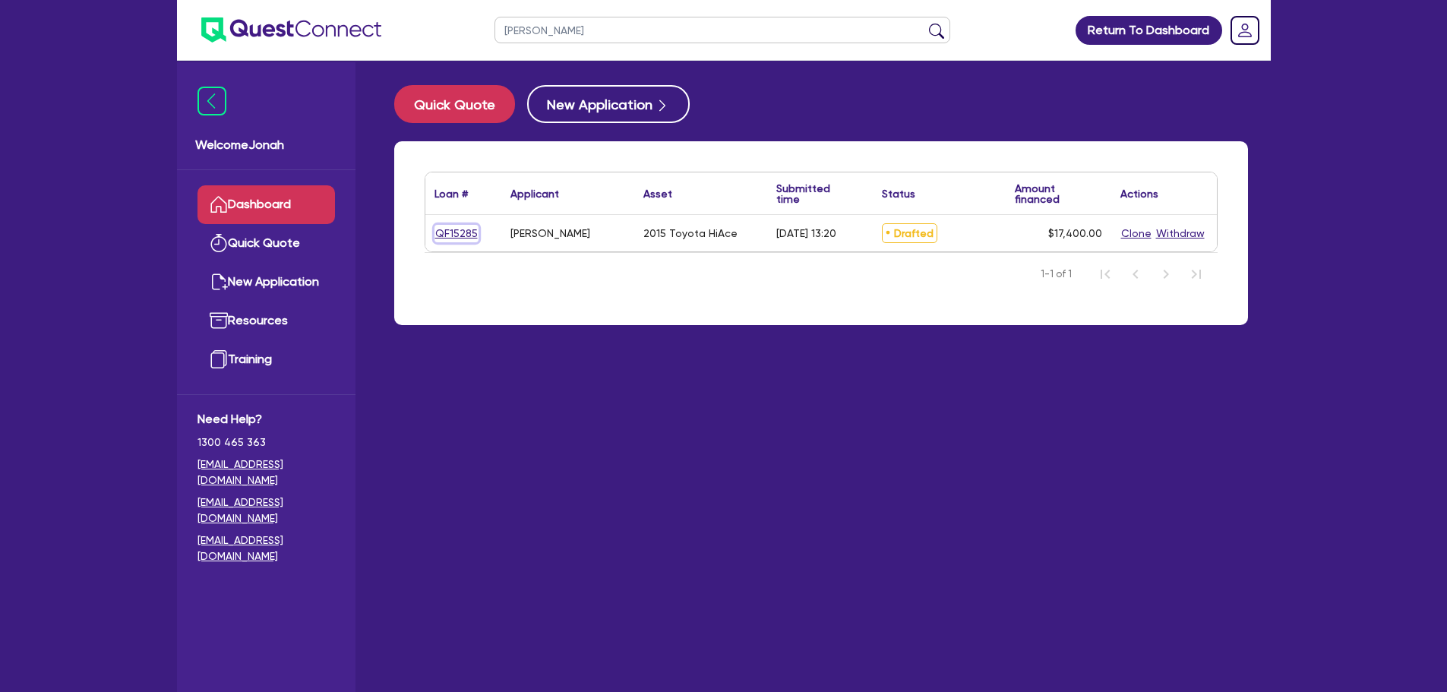
click at [457, 232] on link "QF15285" at bounding box center [457, 233] width 44 height 17
select select "Other"
select select "CARS_AND_LIGHT_TRUCKS"
select select "VANS_AND_UTES"
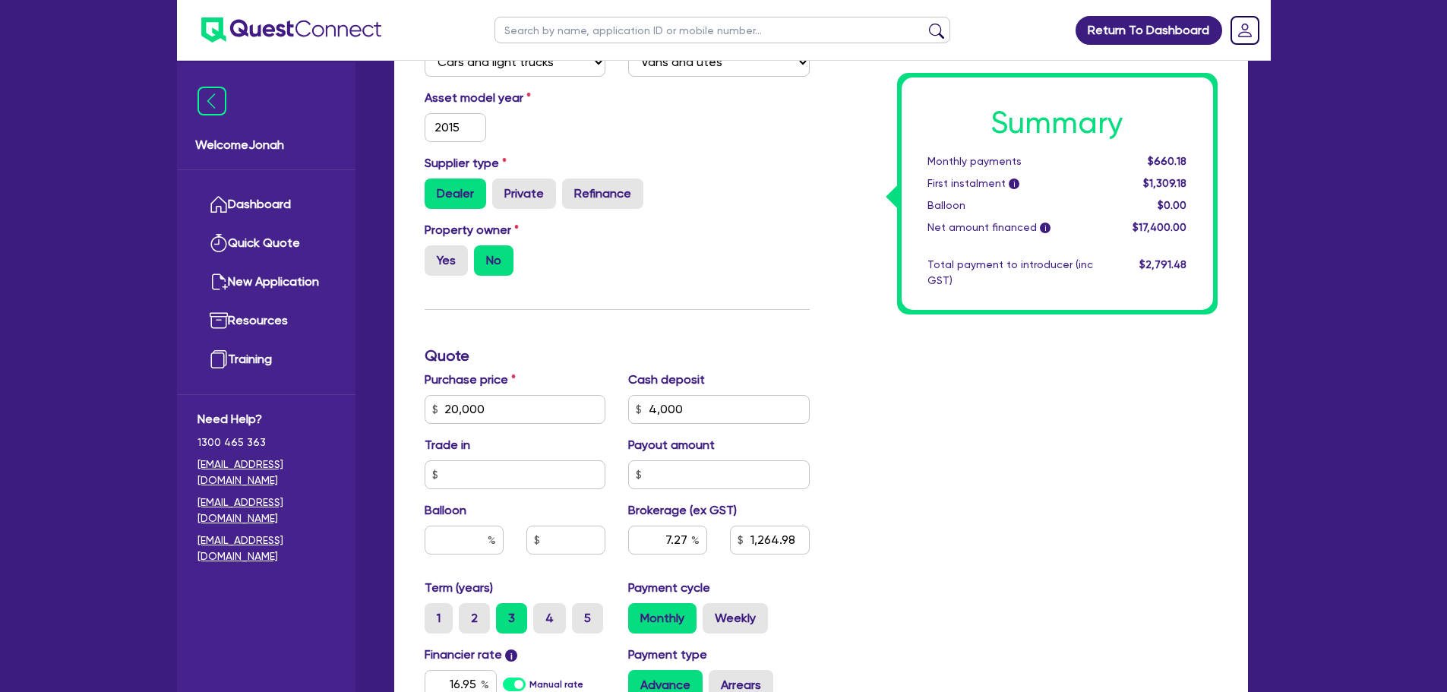
scroll to position [456, 0]
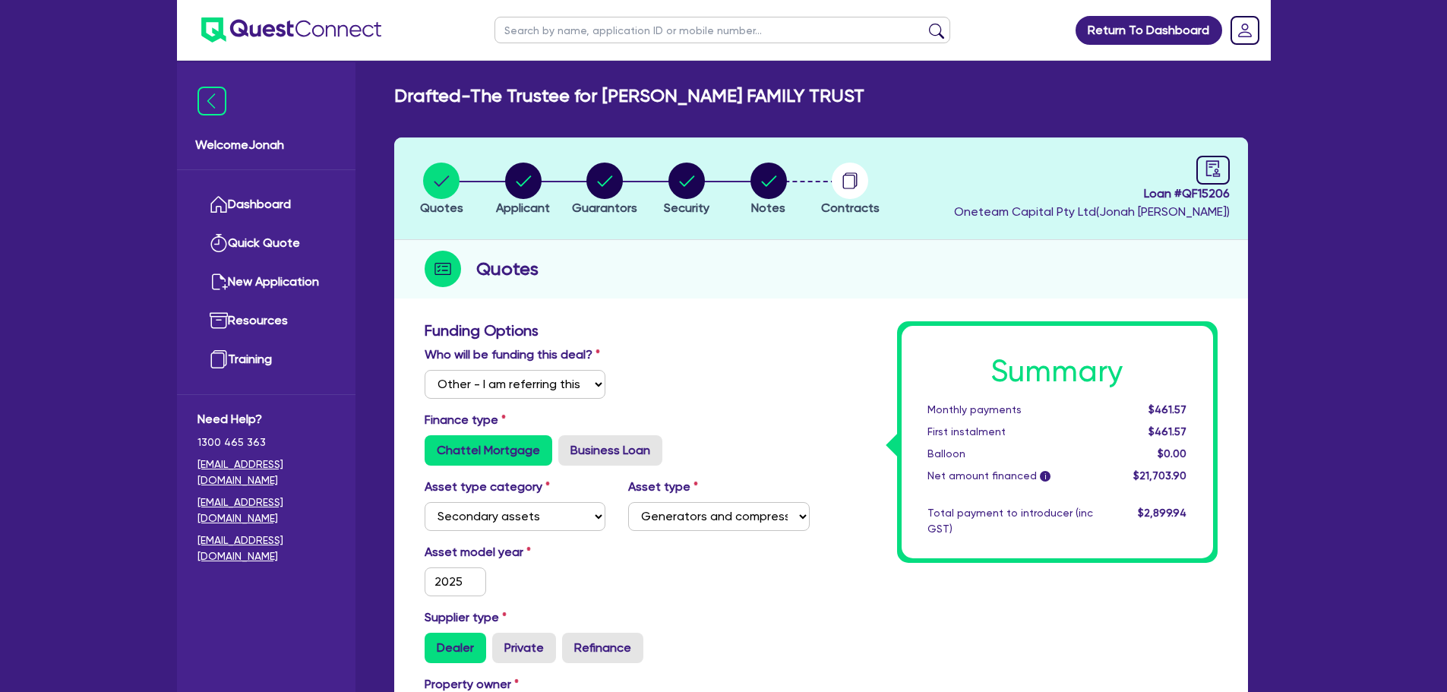
select select "Other"
select select "SECONDARY_ASSETS"
select select "GENERATORS_AND_COMPRESSORS"
